Goal: Navigation & Orientation: Find specific page/section

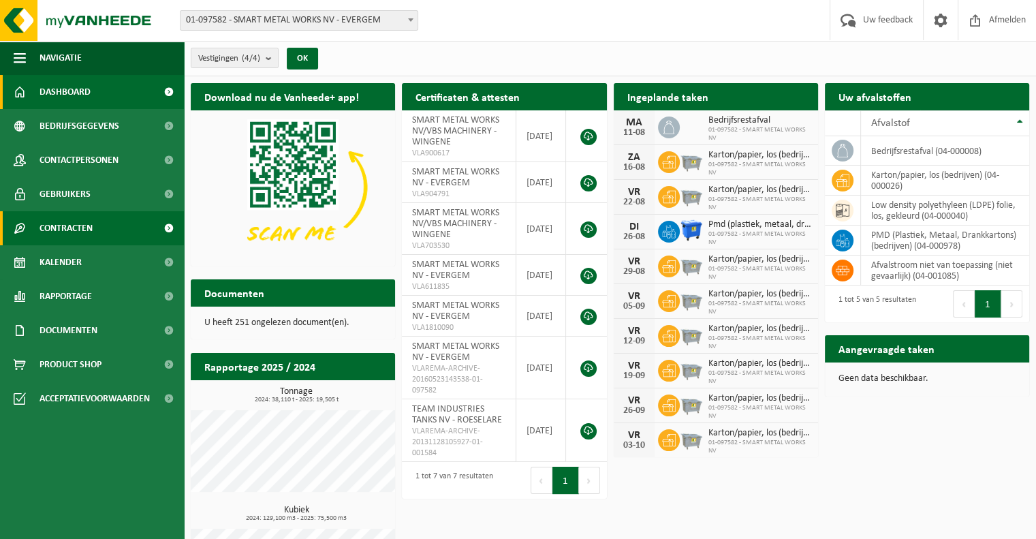
click at [68, 228] on span "Contracten" at bounding box center [66, 228] width 53 height 34
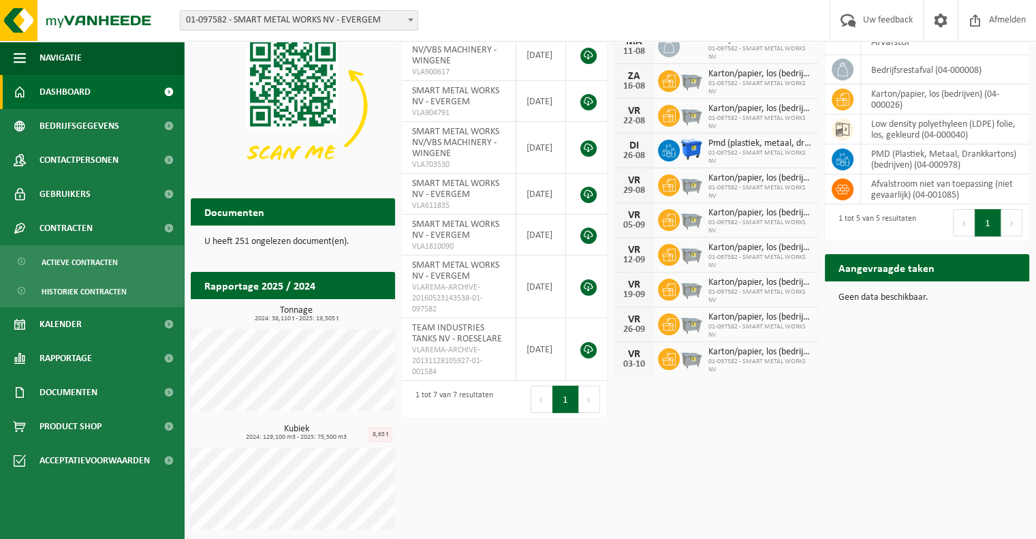
scroll to position [84, 0]
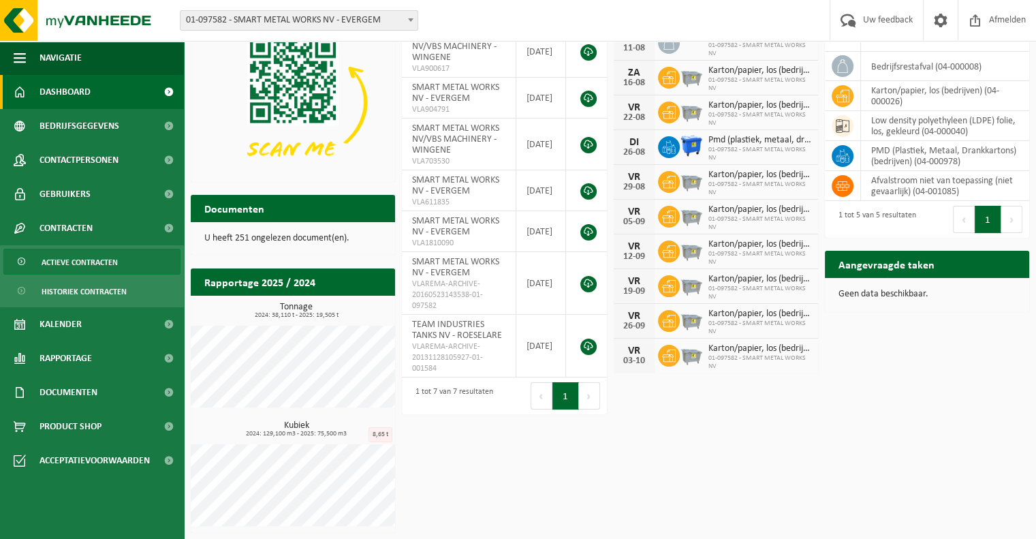
click at [74, 257] on span "Actieve contracten" at bounding box center [80, 262] width 76 height 26
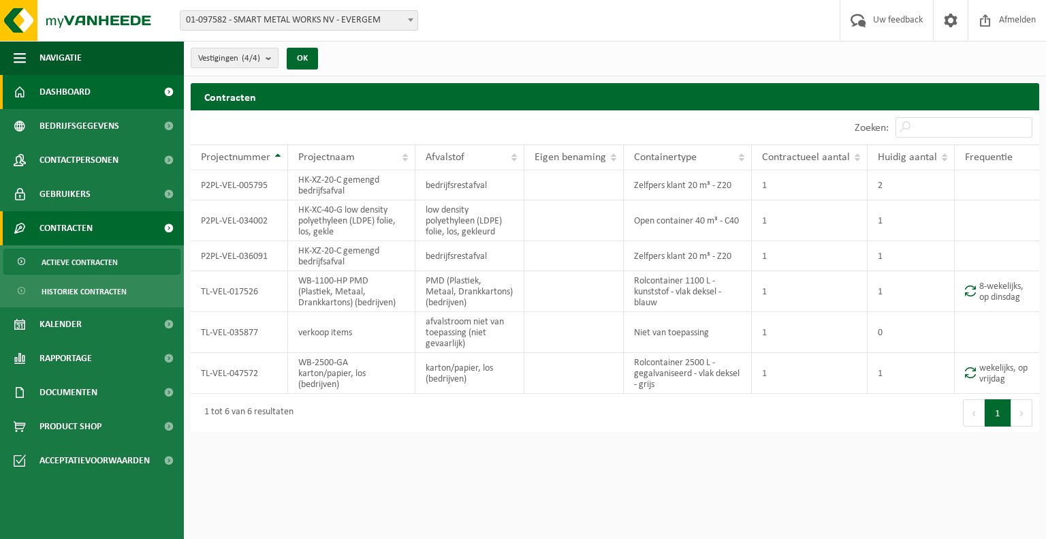
click at [94, 94] on link "Dashboard" at bounding box center [92, 92] width 184 height 34
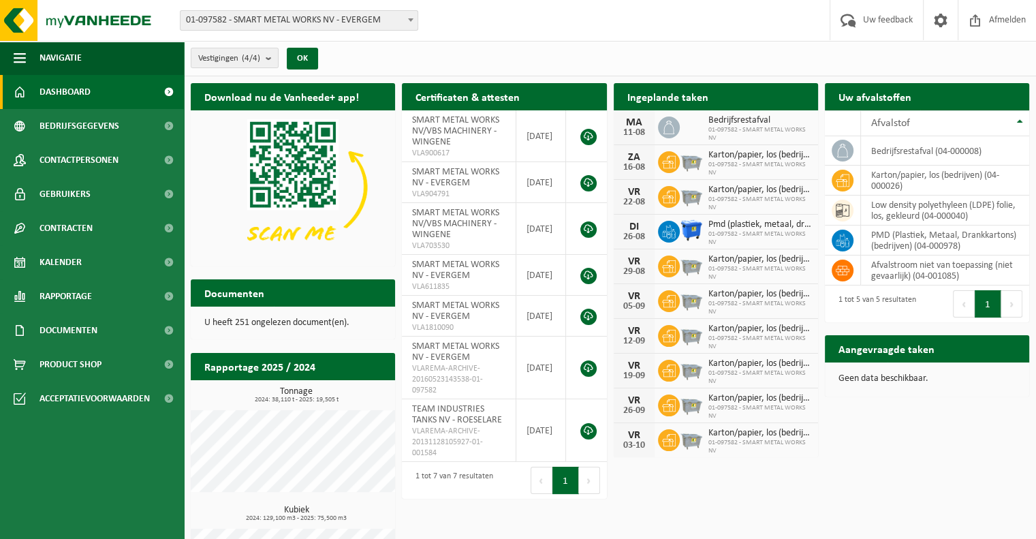
click at [731, 128] on span "01-097582 - SMART METAL WORKS NV" at bounding box center [759, 134] width 103 height 16
click at [634, 123] on div "MA" at bounding box center [634, 122] width 27 height 11
click at [658, 127] on span at bounding box center [669, 127] width 22 height 22
click at [675, 131] on icon at bounding box center [669, 128] width 14 height 14
click at [123, 262] on link "Kalender" at bounding box center [92, 262] width 184 height 34
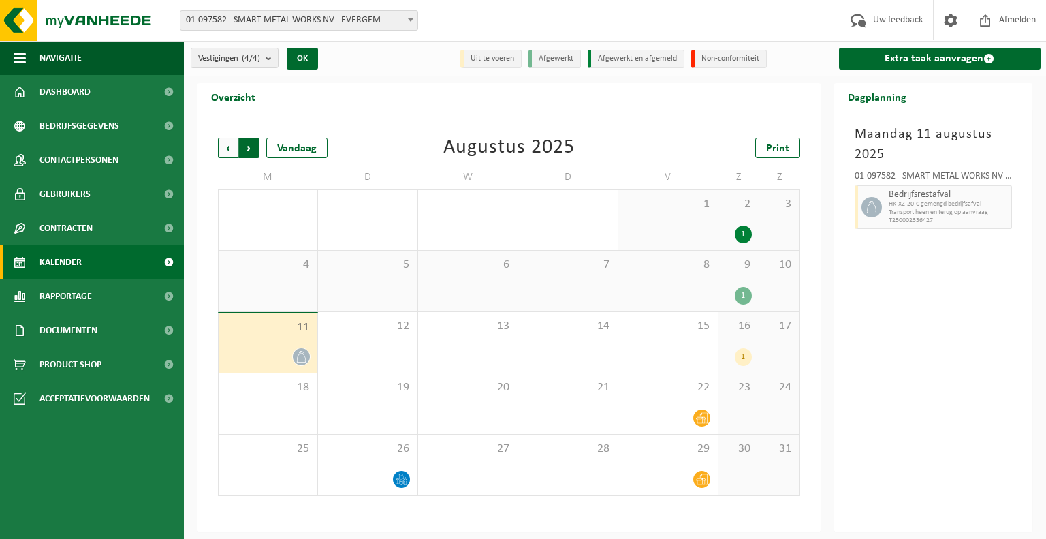
click at [232, 142] on span "Vorige" at bounding box center [228, 148] width 20 height 20
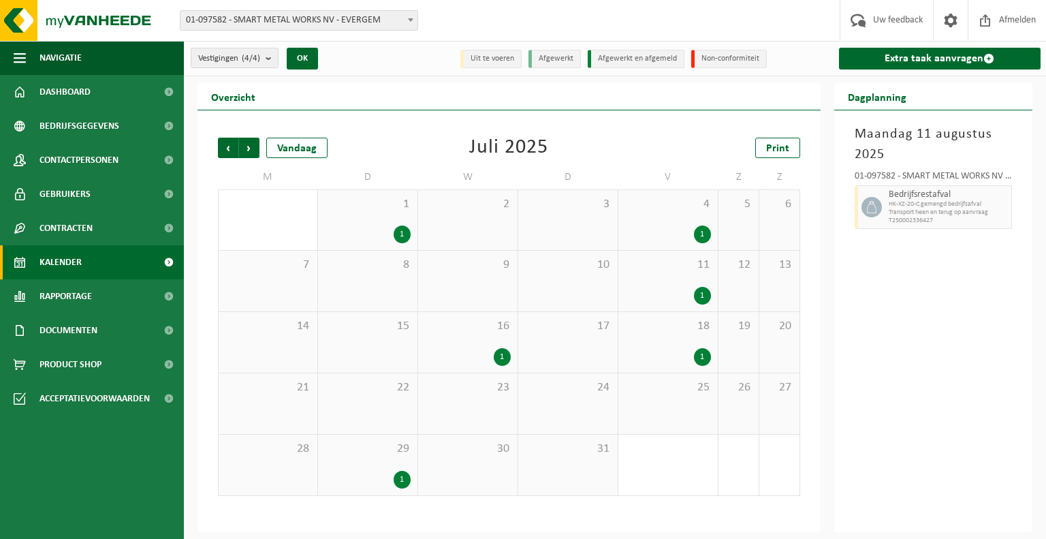
click at [504, 356] on div "1" at bounding box center [502, 357] width 17 height 18
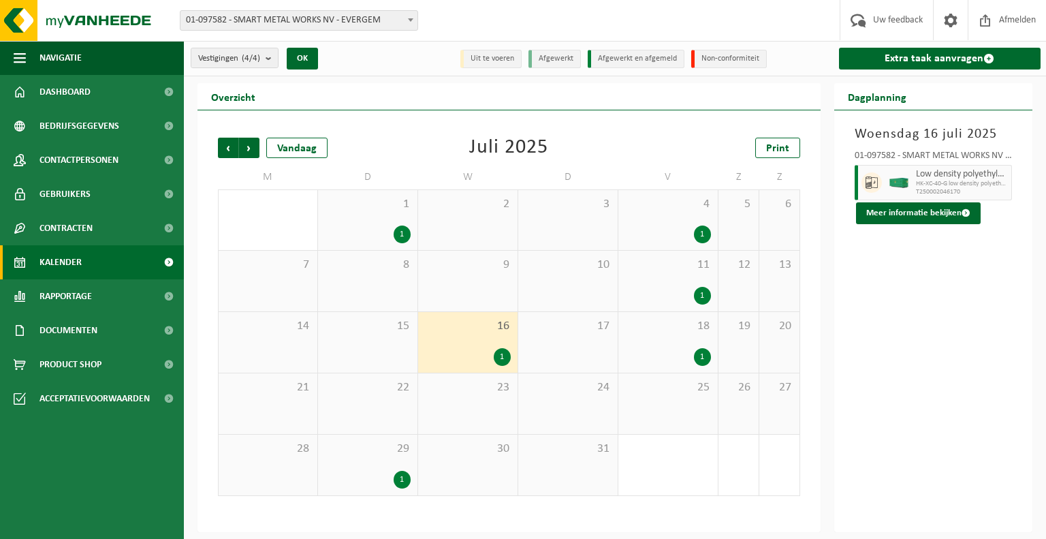
click at [700, 294] on div "1" at bounding box center [702, 296] width 17 height 18
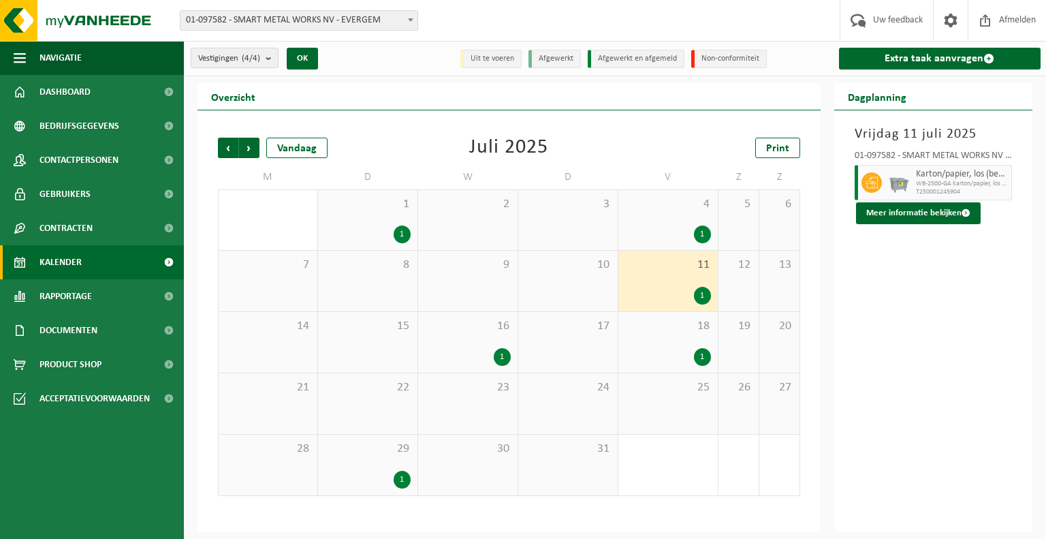
click at [496, 354] on div "1" at bounding box center [502, 357] width 17 height 18
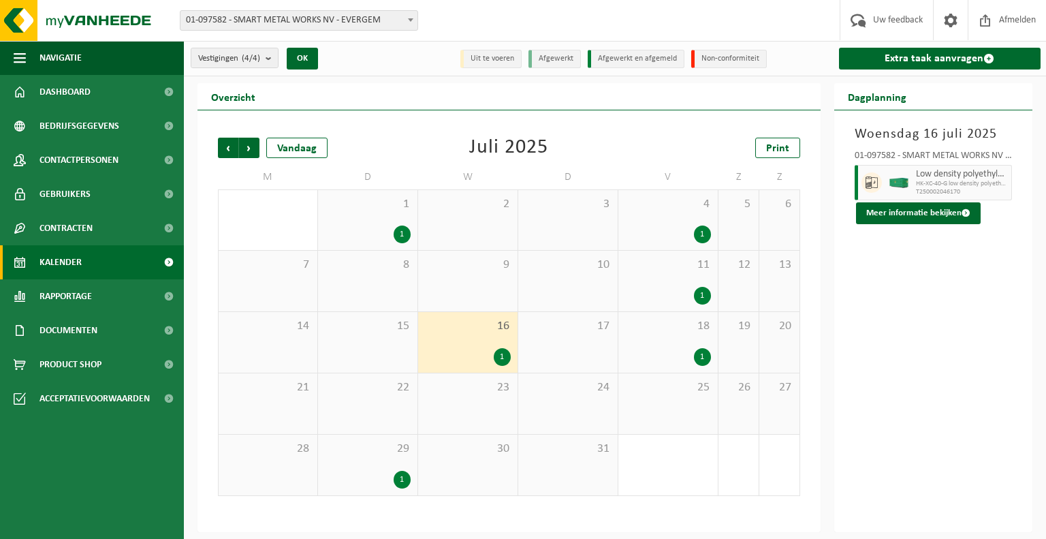
click at [704, 358] on div "1" at bounding box center [702, 357] width 17 height 18
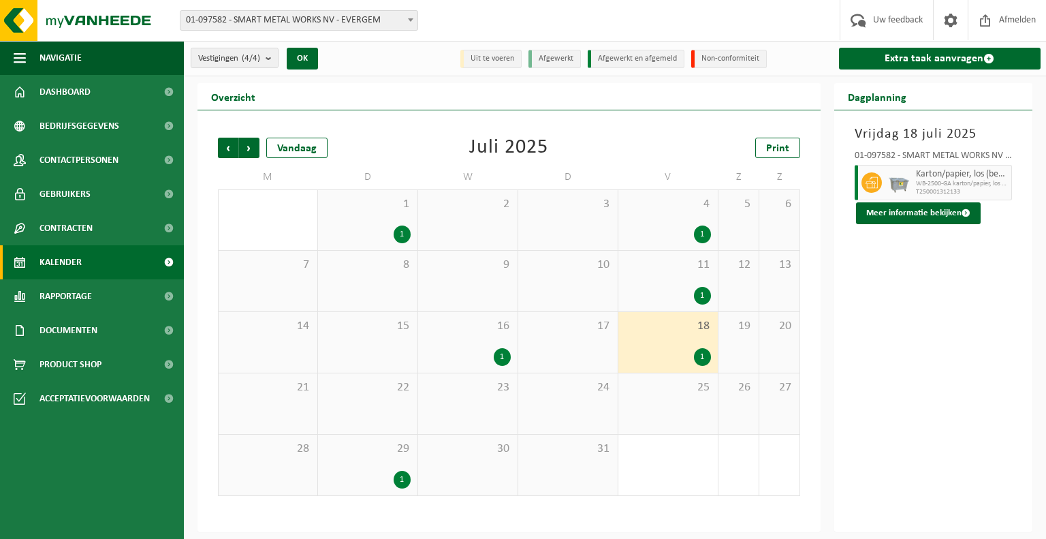
click at [704, 300] on div "1" at bounding box center [702, 296] width 17 height 18
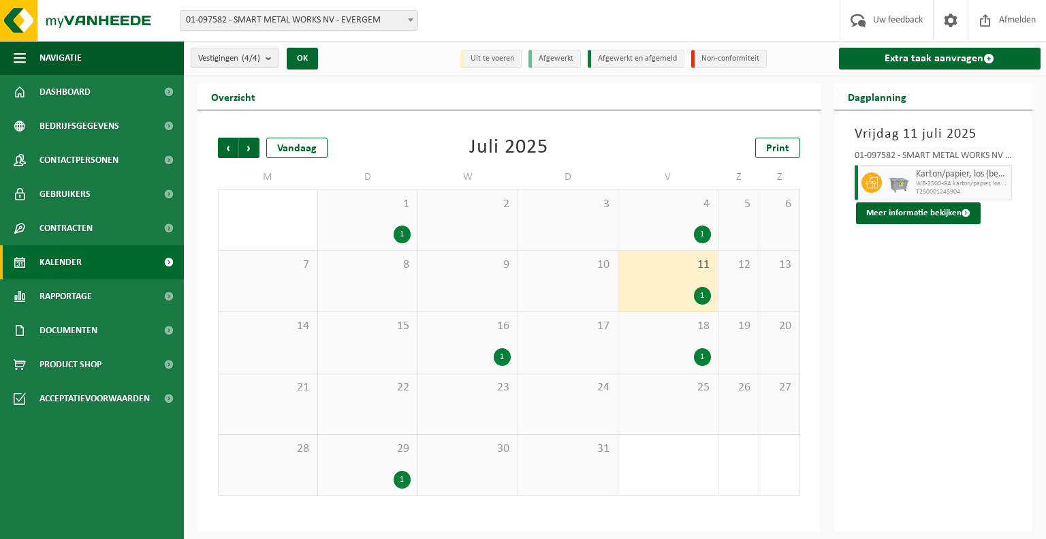
click at [708, 232] on div "1" at bounding box center [702, 234] width 17 height 18
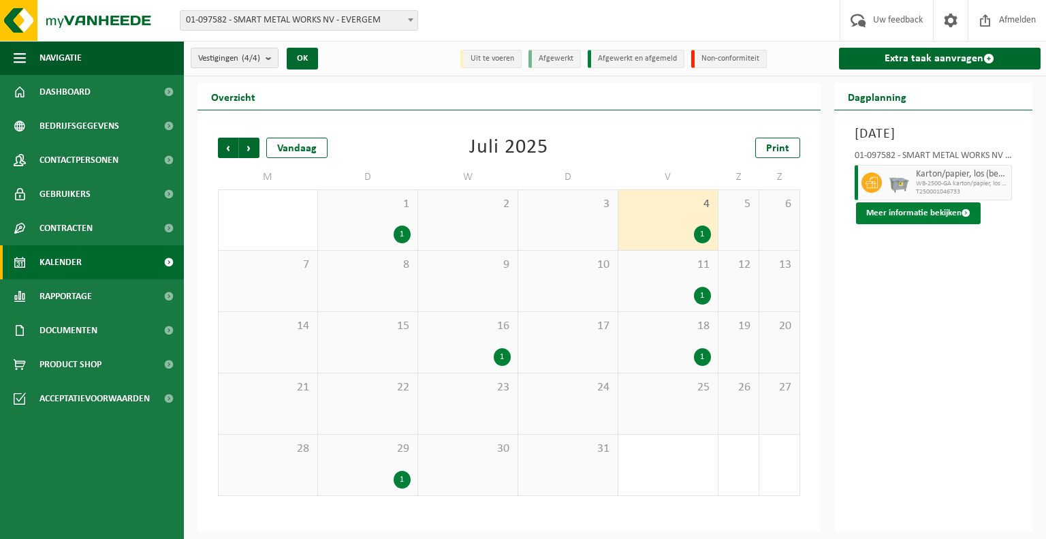
click at [913, 214] on button "Meer informatie bekijken" at bounding box center [918, 213] width 125 height 22
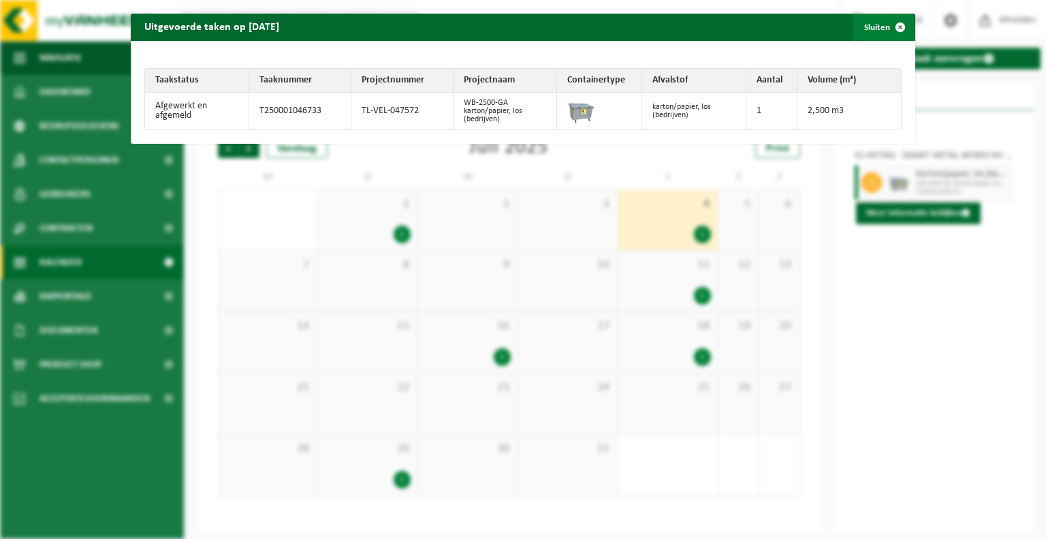
click at [893, 23] on span "button" at bounding box center [900, 27] width 27 height 27
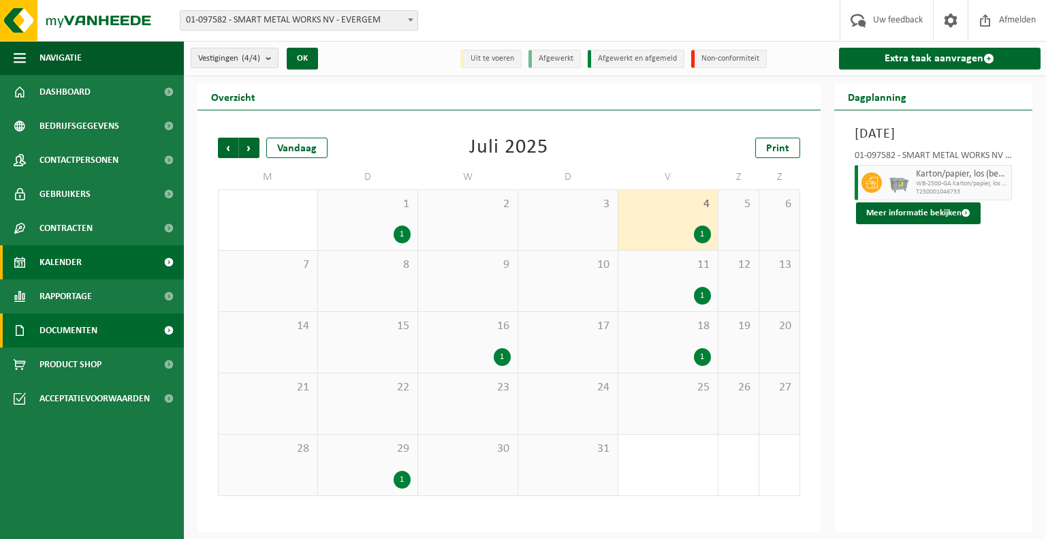
click at [95, 329] on span "Documenten" at bounding box center [69, 330] width 58 height 34
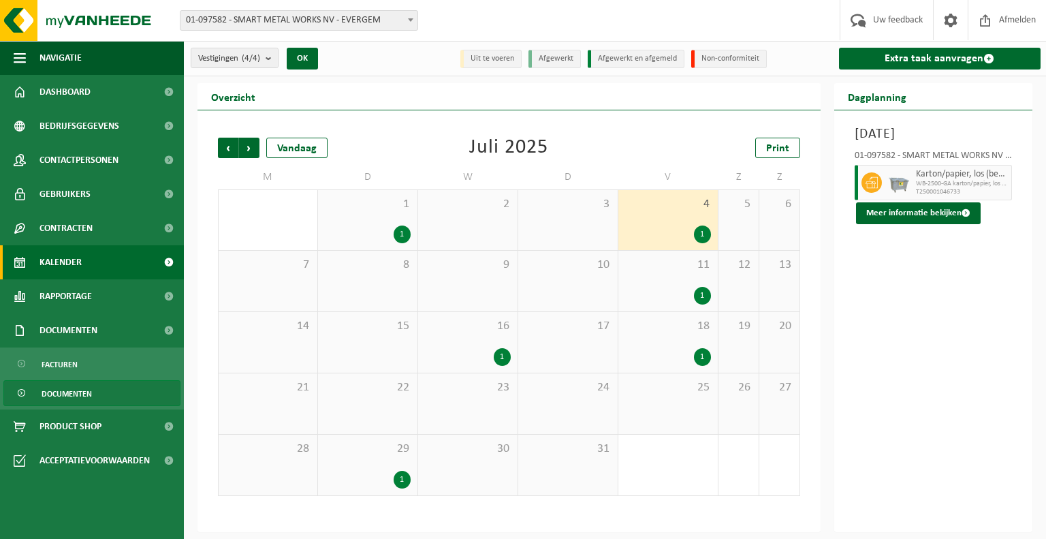
click at [67, 400] on span "Documenten" at bounding box center [67, 394] width 50 height 26
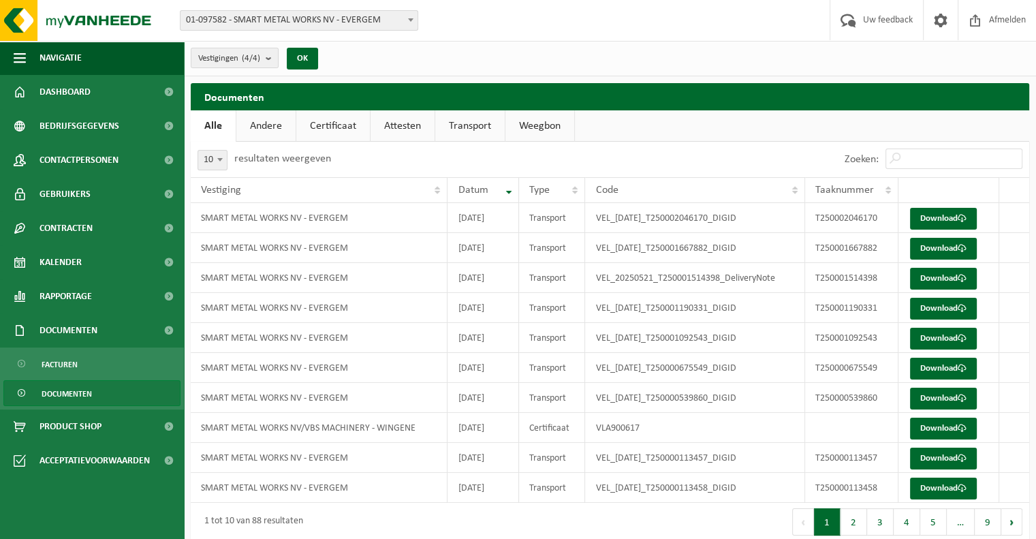
click at [266, 127] on link "Andere" at bounding box center [265, 125] width 59 height 31
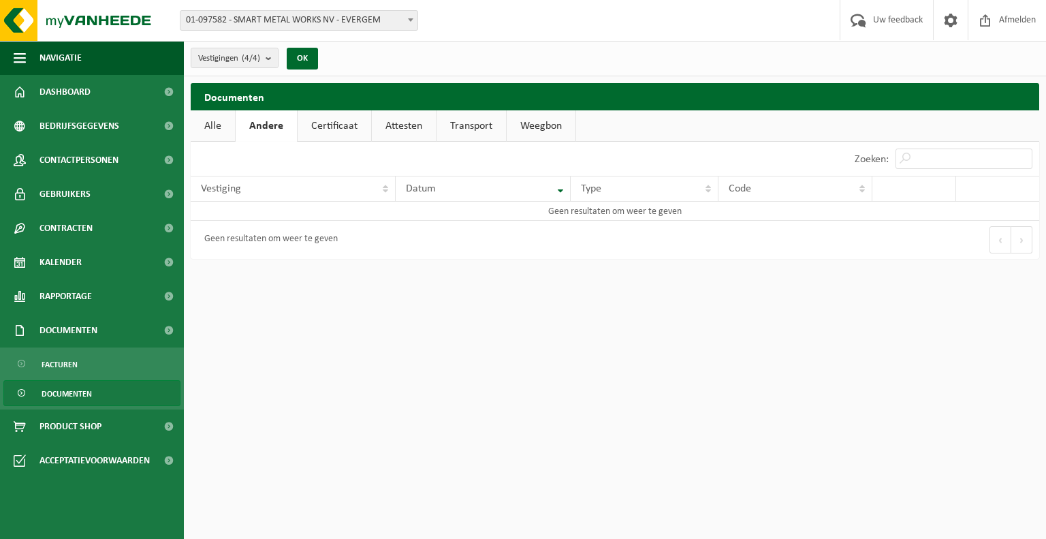
click at [221, 125] on link "Alle" at bounding box center [213, 125] width 44 height 31
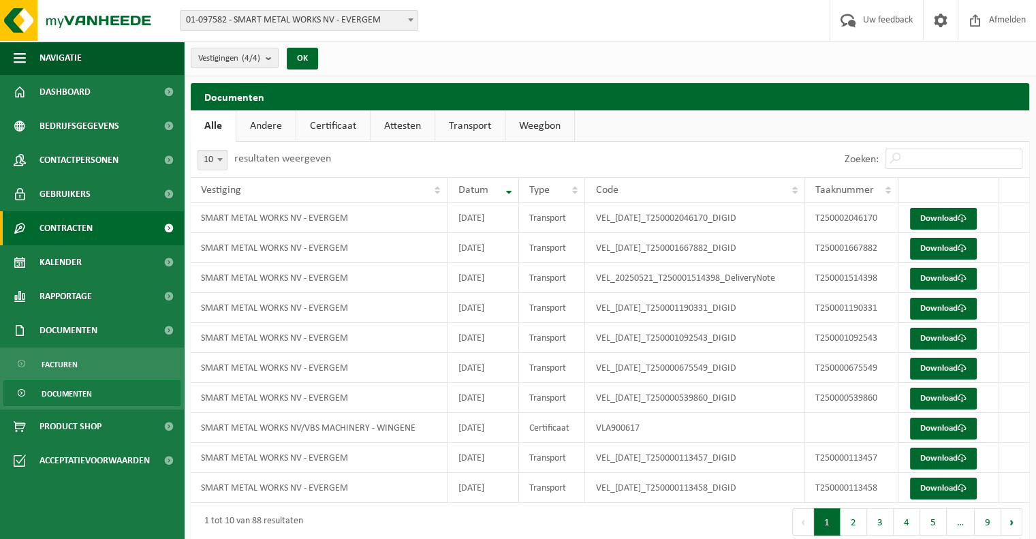
click at [91, 222] on span "Contracten" at bounding box center [66, 228] width 53 height 34
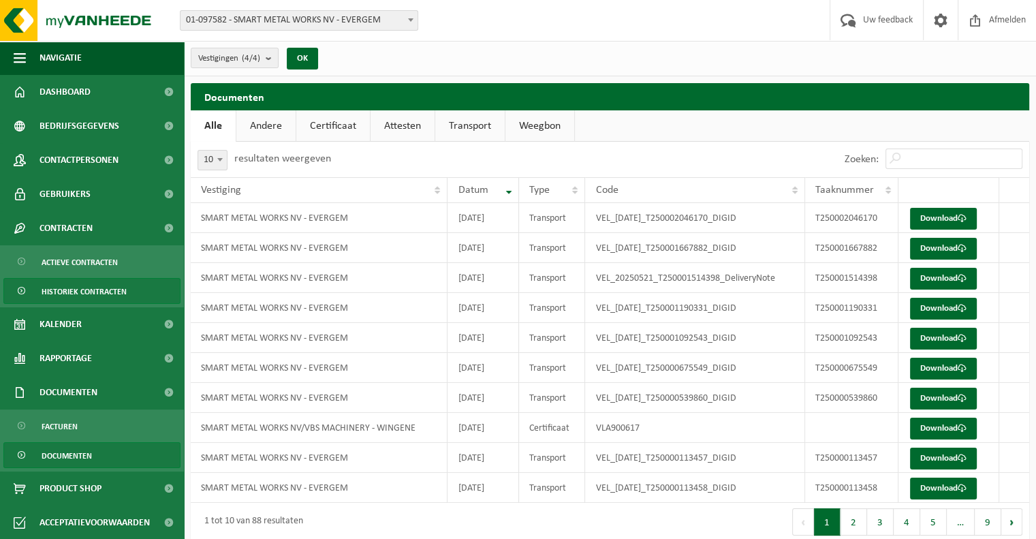
click at [111, 287] on span "Historiek contracten" at bounding box center [84, 292] width 85 height 26
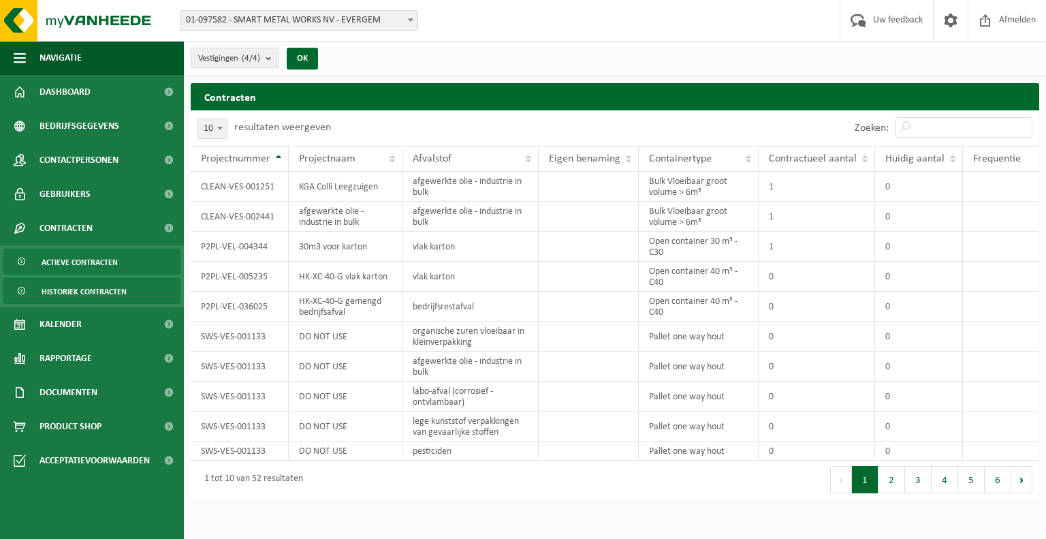
click at [93, 257] on span "Actieve contracten" at bounding box center [80, 262] width 76 height 26
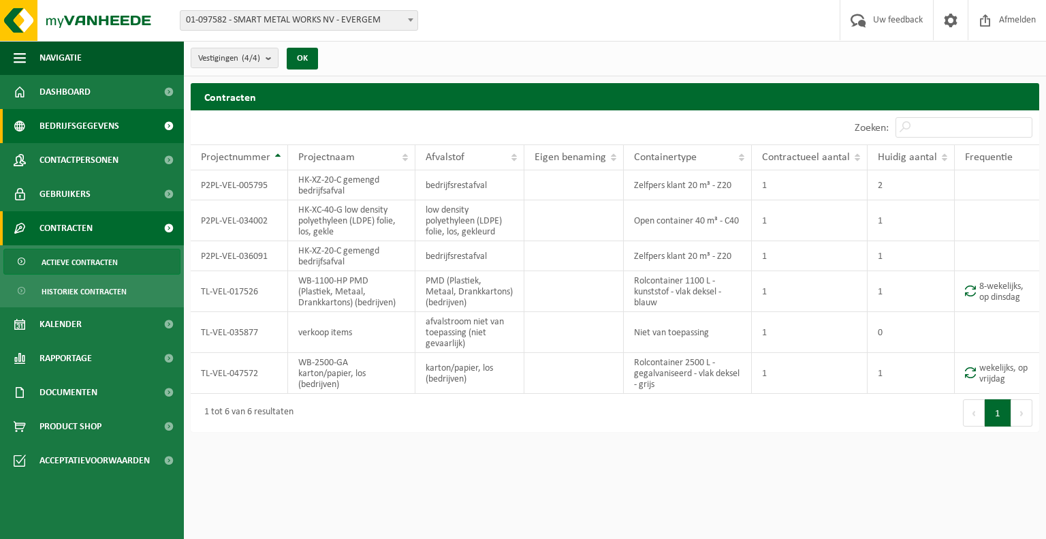
click at [98, 124] on span "Bedrijfsgegevens" at bounding box center [80, 126] width 80 height 34
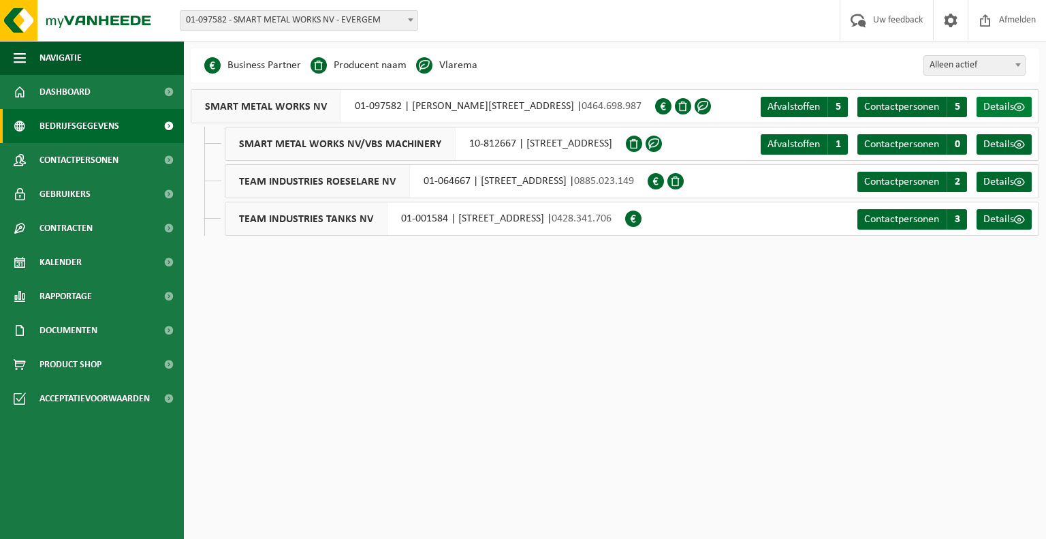
click at [1011, 108] on span "Details" at bounding box center [999, 106] width 31 height 11
click at [807, 104] on span "Afvalstoffen" at bounding box center [794, 106] width 52 height 11
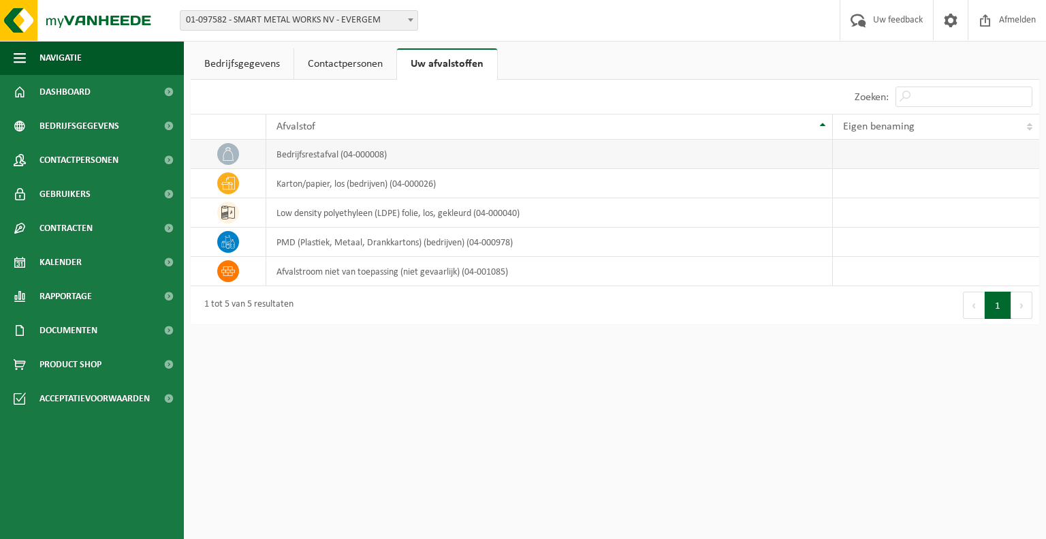
click at [228, 153] on icon at bounding box center [228, 154] width 14 height 14
click at [303, 161] on td "bedrijfsrestafval (04-000008)" at bounding box center [549, 154] width 567 height 29
click at [311, 152] on td "bedrijfsrestafval (04-000008)" at bounding box center [549, 154] width 567 height 29
click at [87, 232] on span "Contracten" at bounding box center [66, 228] width 53 height 34
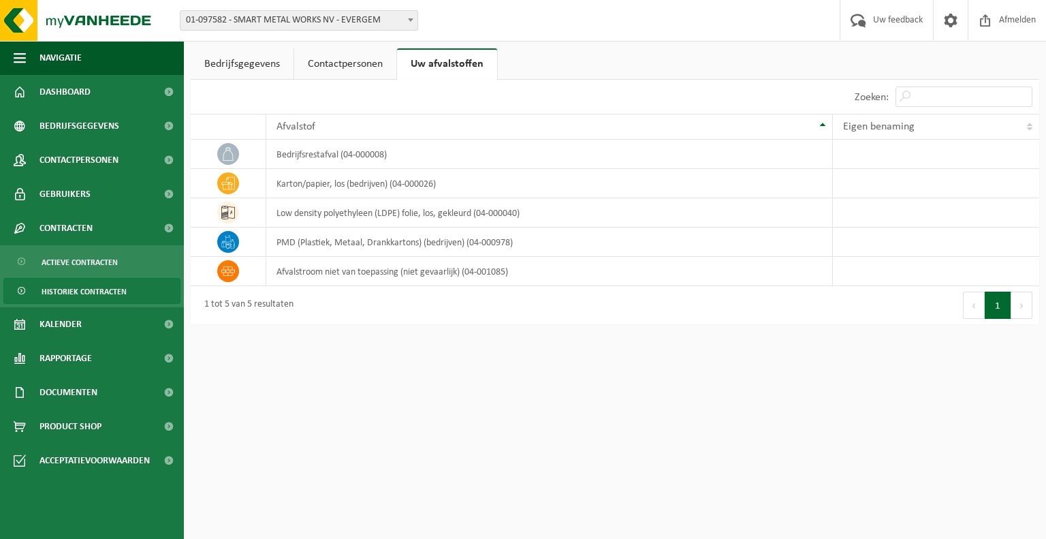
click at [114, 287] on span "Historiek contracten" at bounding box center [84, 292] width 85 height 26
